Goal: Task Accomplishment & Management: Manage account settings

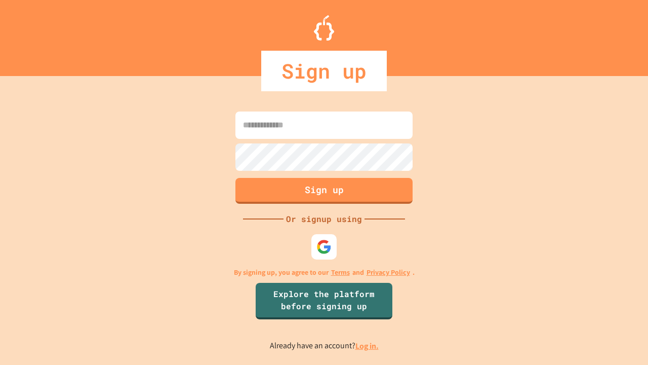
click at [368, 345] on link "Log in." at bounding box center [367, 345] width 23 height 11
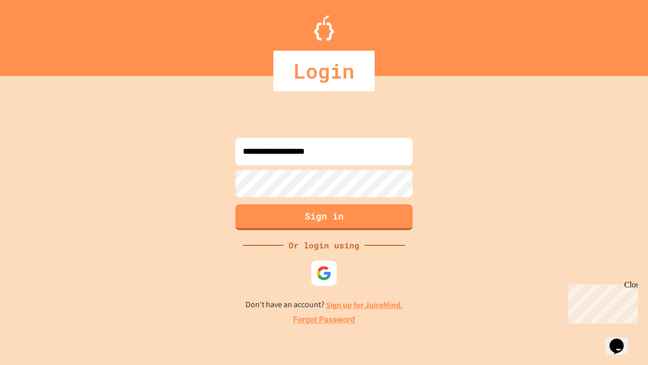
type input "**********"
